Goal: Task Accomplishment & Management: Use online tool/utility

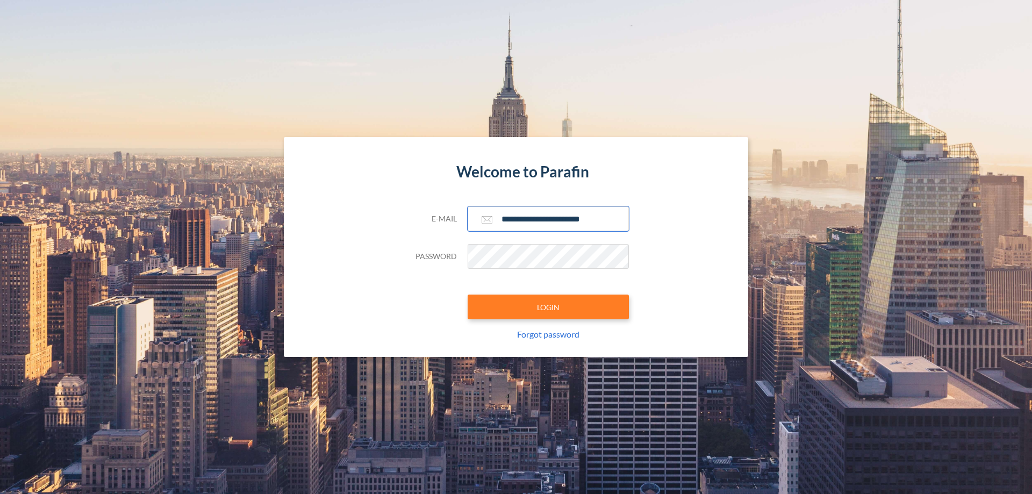
type input "**********"
click at [548, 307] on button "LOGIN" at bounding box center [548, 307] width 161 height 25
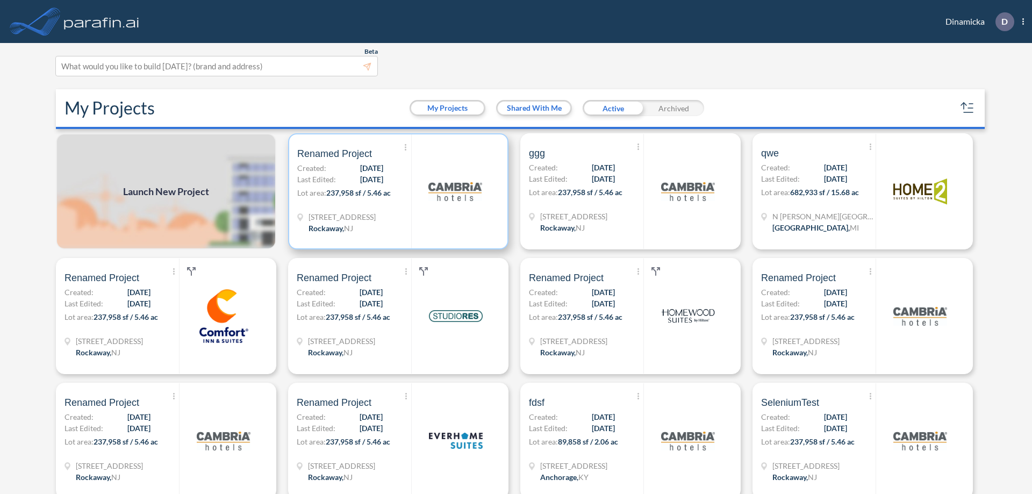
scroll to position [3, 0]
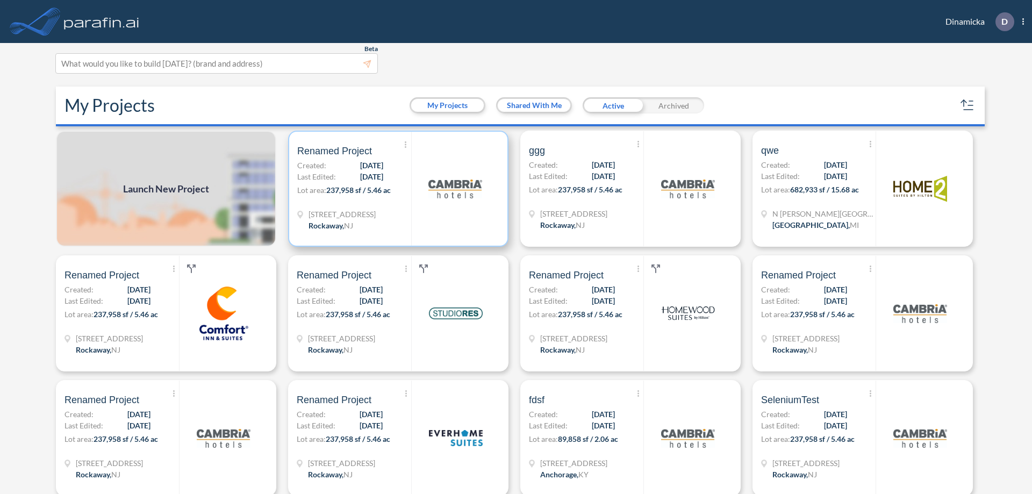
click at [396, 189] on p "Lot area: 237,958 sf / 5.46 ac" at bounding box center [354, 192] width 114 height 16
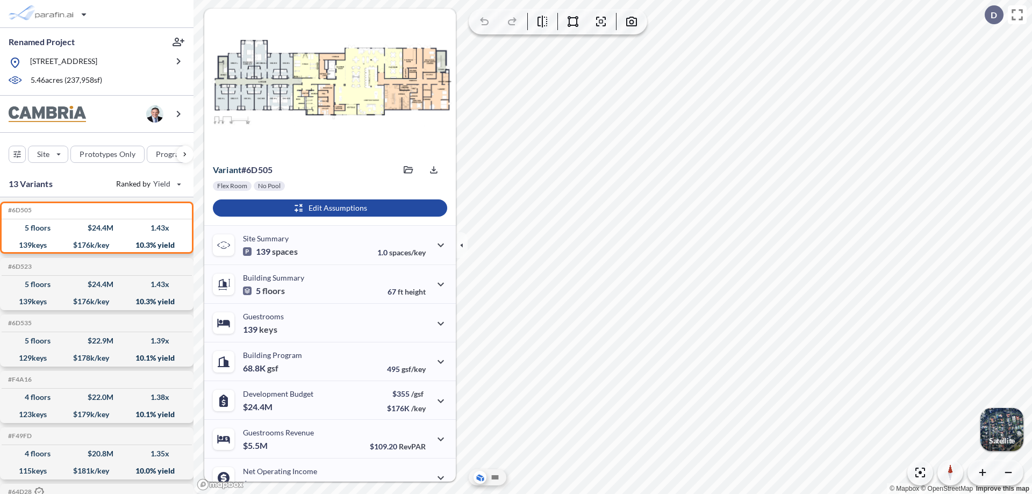
scroll to position [54, 0]
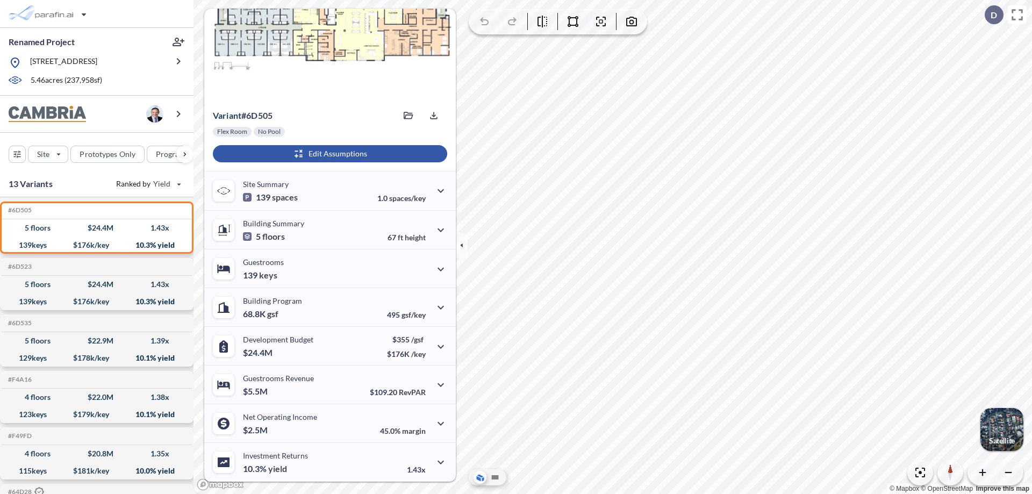
click at [329, 154] on div "button" at bounding box center [330, 153] width 234 height 17
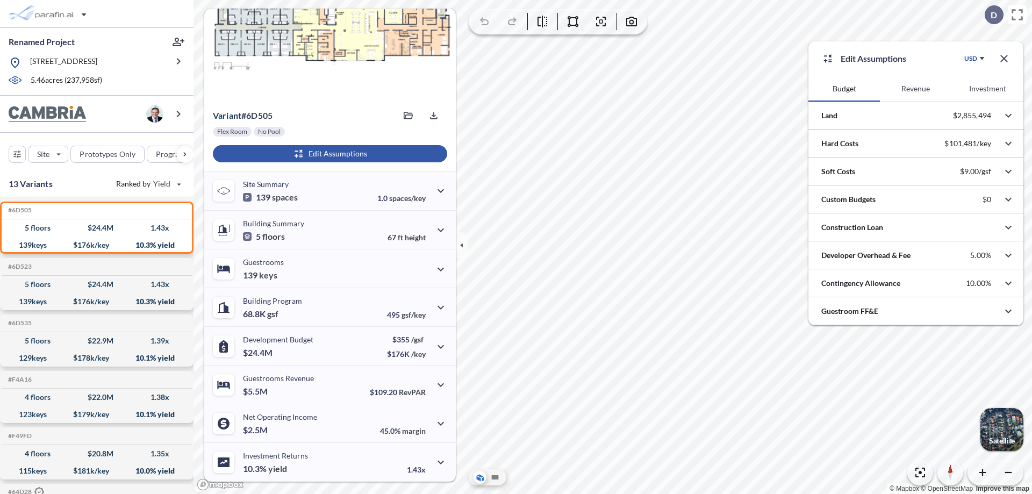
click at [916, 89] on button "Revenue" at bounding box center [916, 89] width 72 height 26
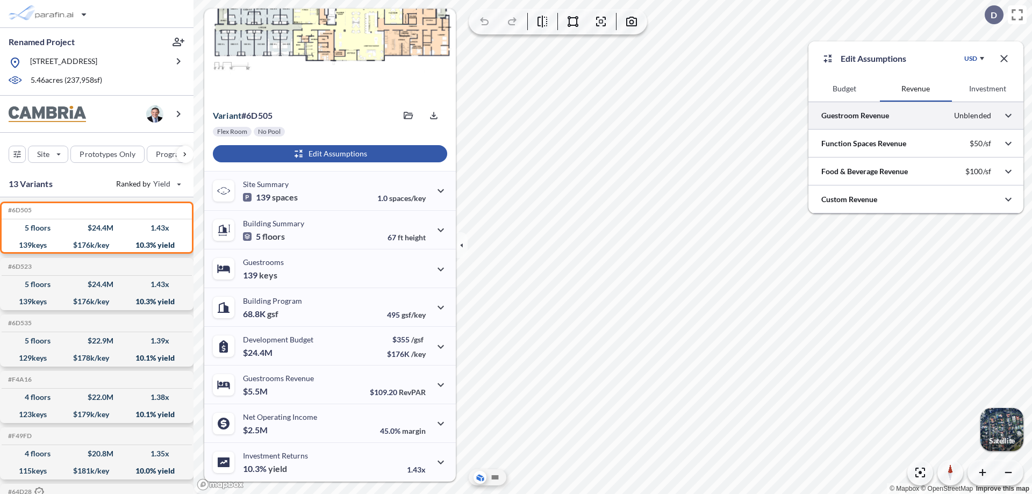
click at [916, 116] on div at bounding box center [916, 115] width 215 height 27
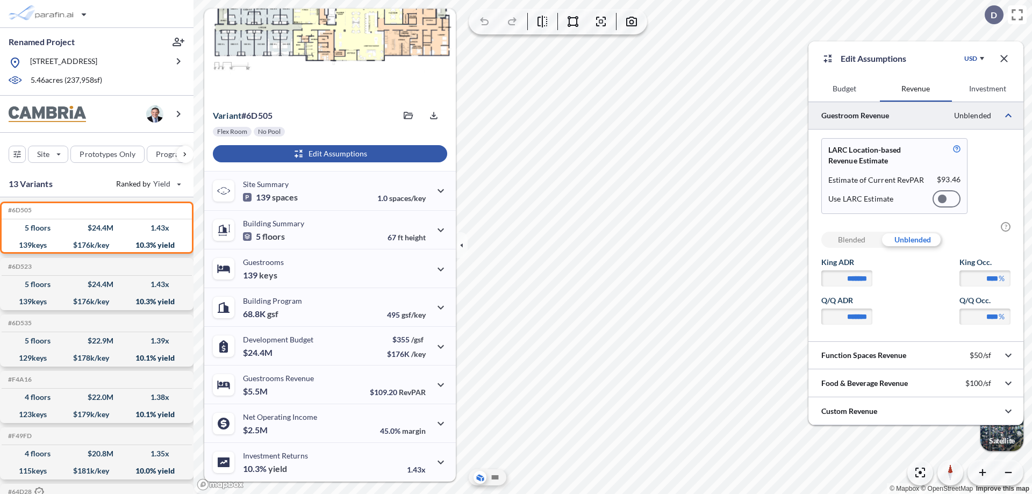
click at [947, 199] on div at bounding box center [947, 198] width 28 height 17
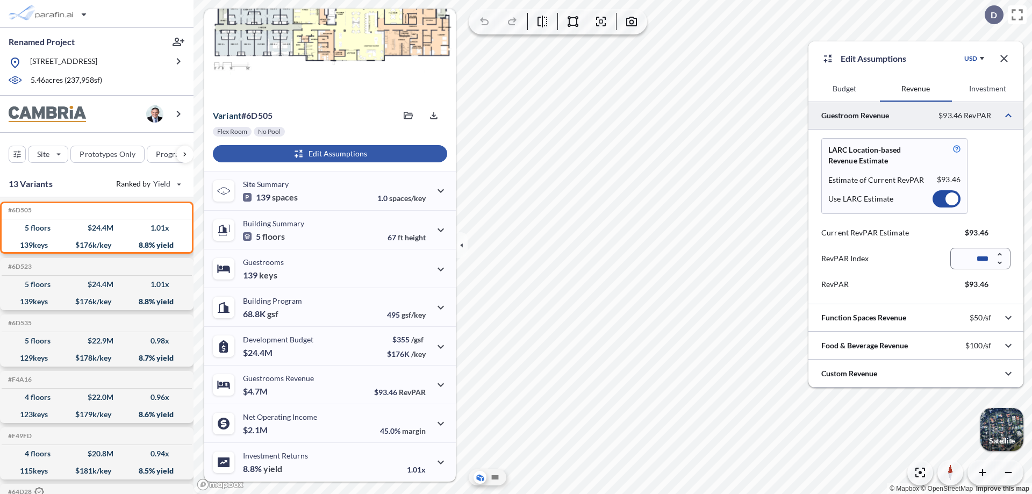
scroll to position [48, 0]
